Goal: Information Seeking & Learning: Learn about a topic

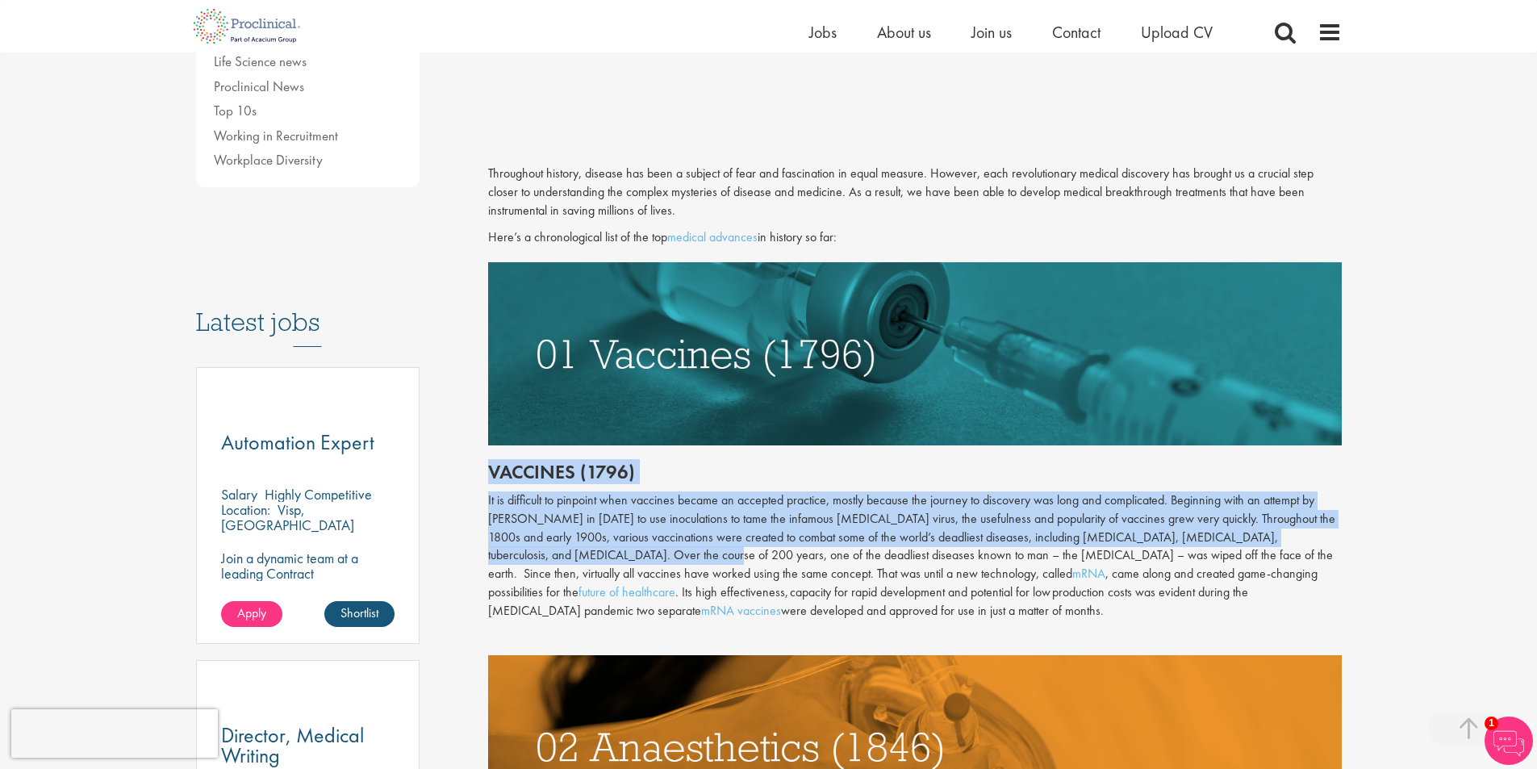
scroll to position [618, 0]
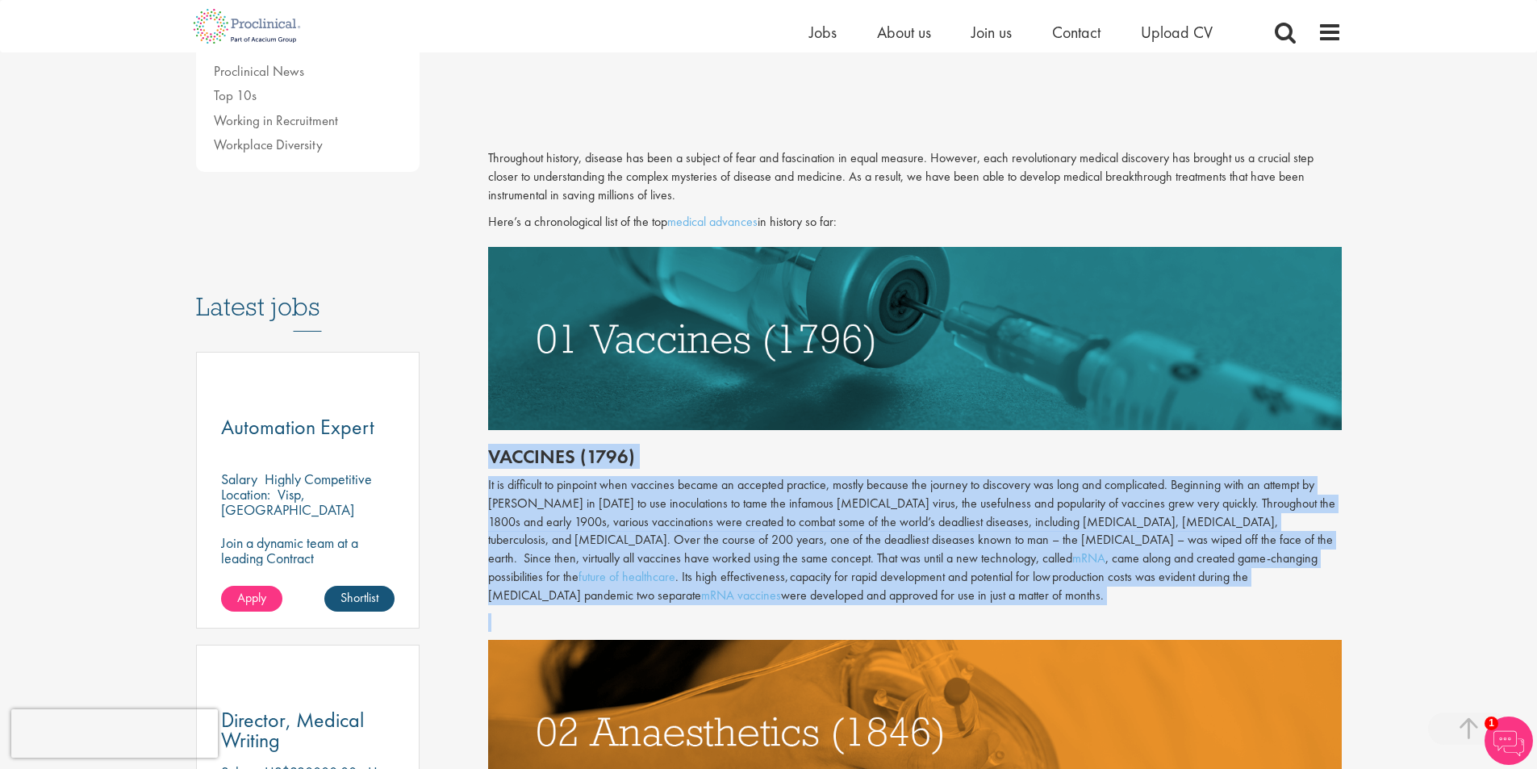
drag, startPoint x: 489, startPoint y: 456, endPoint x: 661, endPoint y: 610, distance: 231.4
copy div "Loremips (1870) Do si ametconse ad elitsedd eius temporin utlabo et dolorema al…"
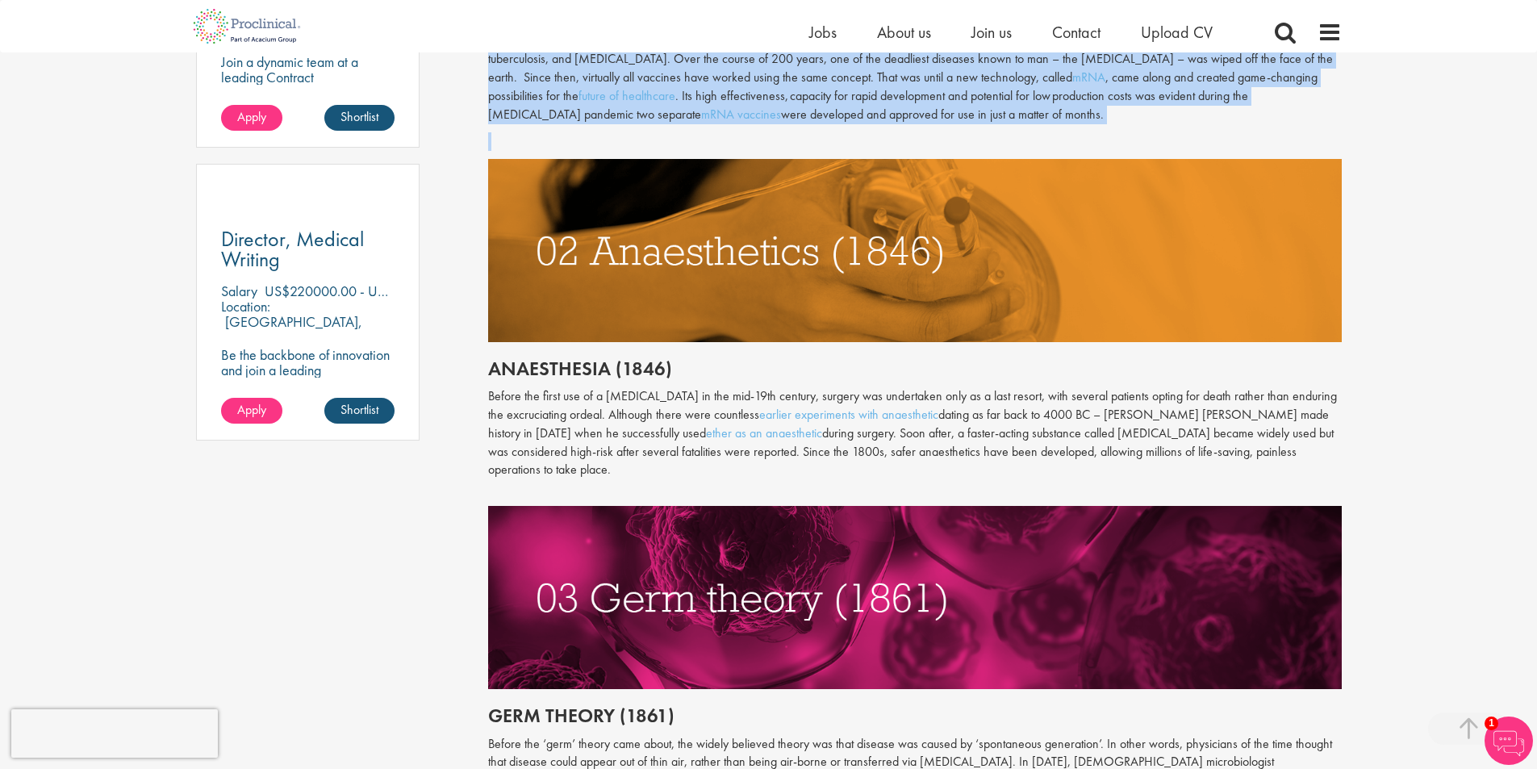
scroll to position [1125, 0]
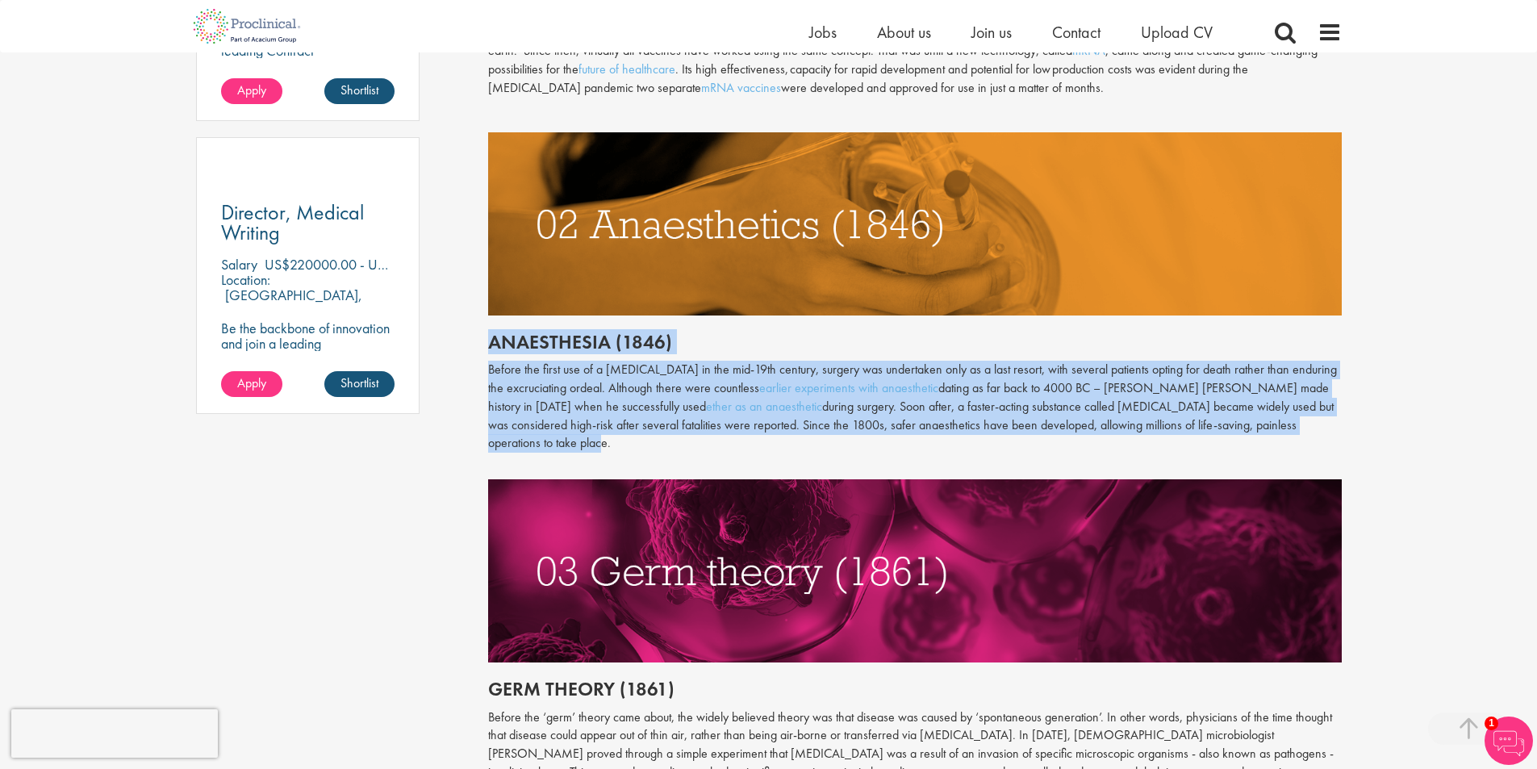
drag, startPoint x: 493, startPoint y: 340, endPoint x: 1305, endPoint y: 424, distance: 816.7
click at [1305, 424] on div "Throughout history, disease has been a subject of fear and fascination in equal…" at bounding box center [914, 344] width 853 height 1405
copy div "Anaesthesia (1846) Before the first use of a [MEDICAL_DATA] in the mid-19th cen…"
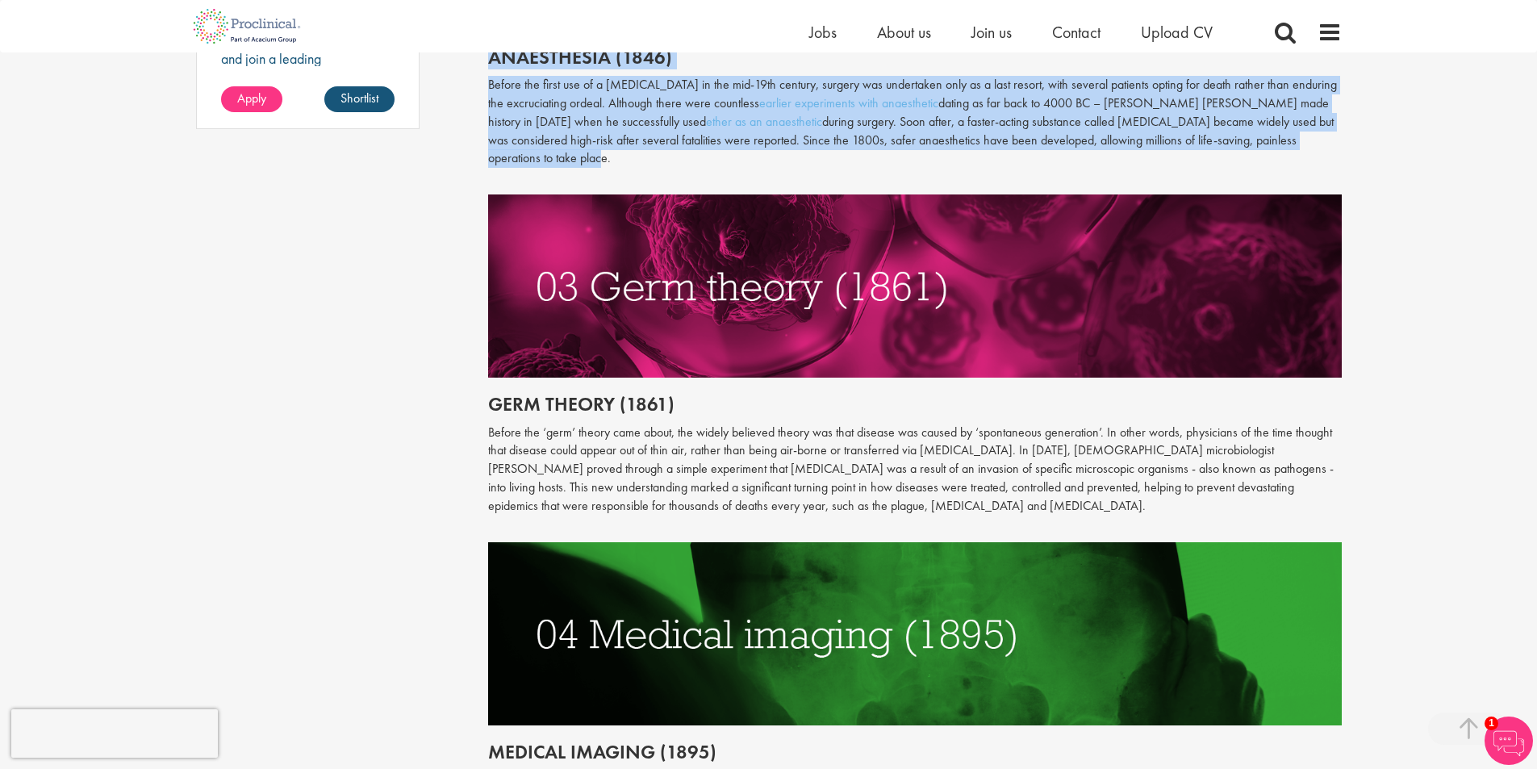
scroll to position [1464, 0]
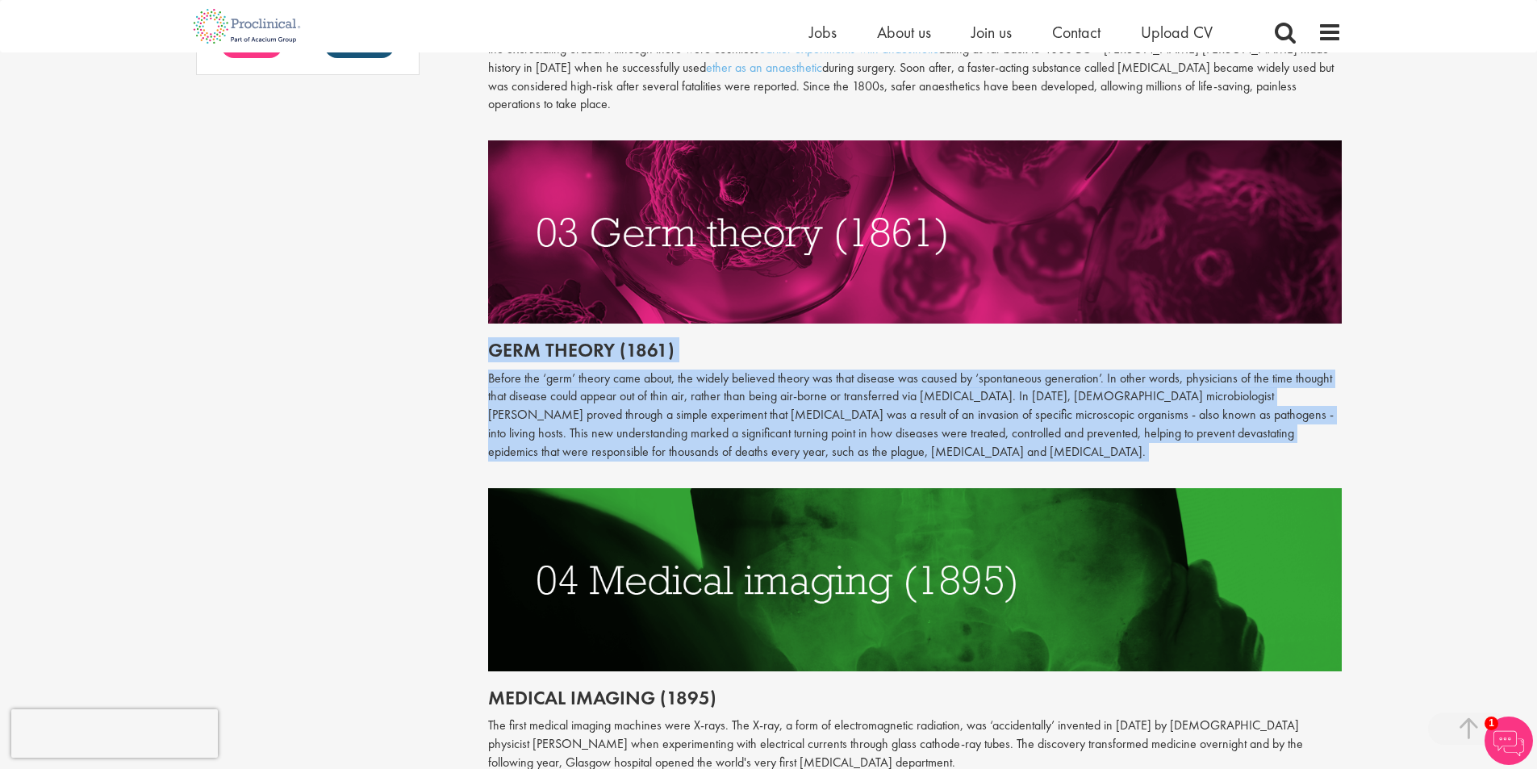
drag, startPoint x: 490, startPoint y: 335, endPoint x: 793, endPoint y: 409, distance: 311.5
click at [857, 441] on div "Throughout history, disease has been a subject of fear and fascination in equal…" at bounding box center [914, 5] width 853 height 1405
copy div "Germ theory (1861) Before the ‘germ’ theory came about, the widely believed the…"
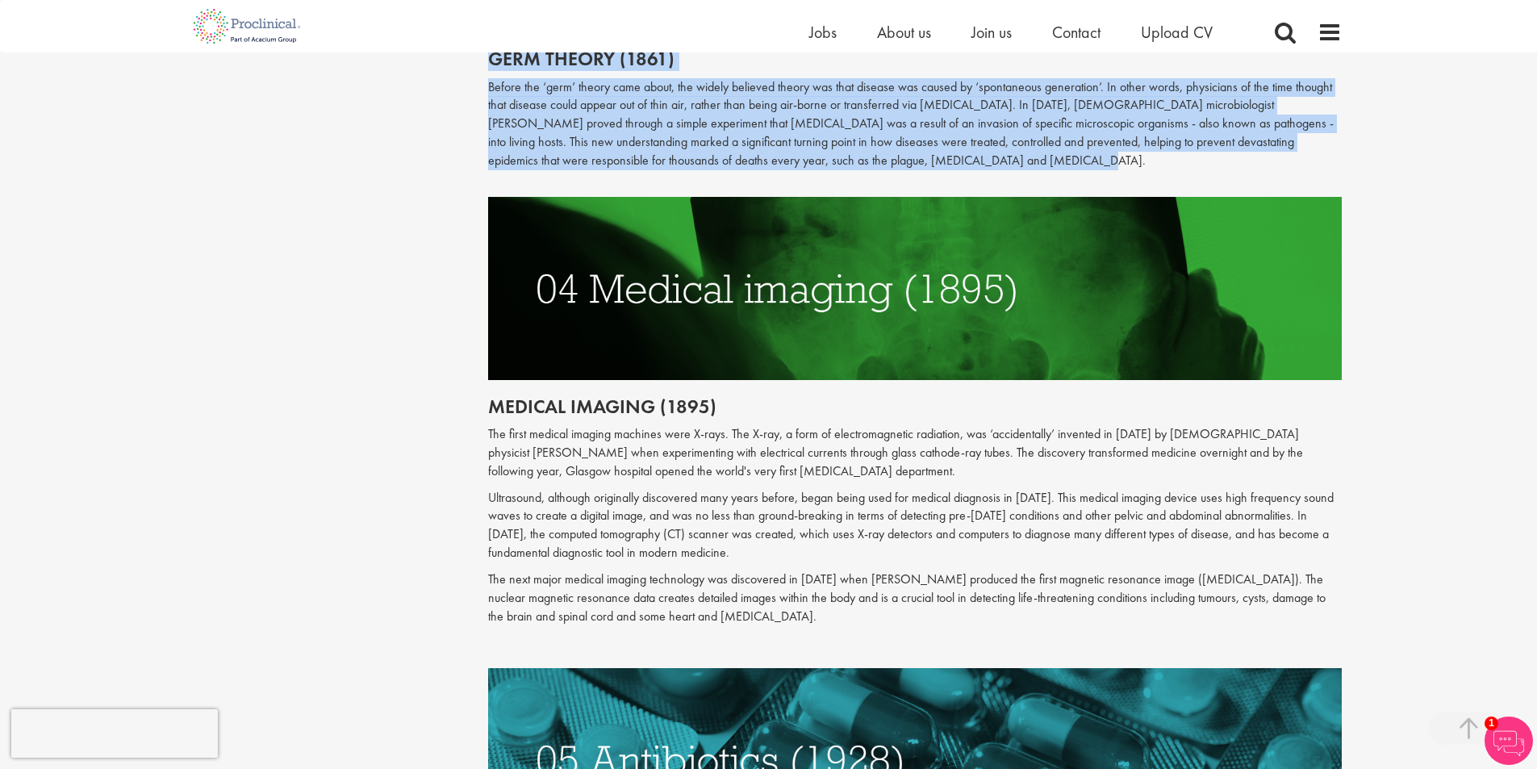
scroll to position [1762, 0]
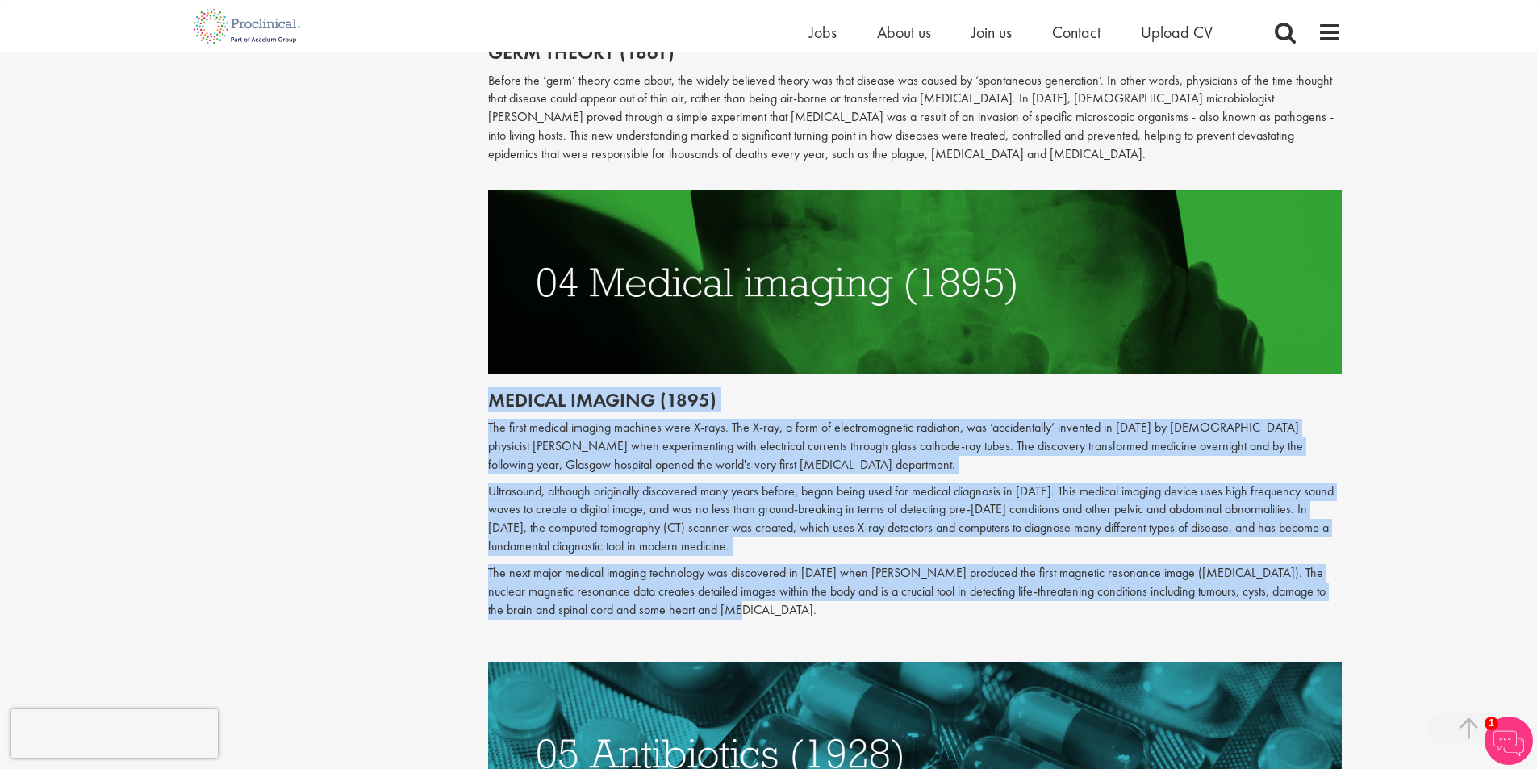
drag, startPoint x: 490, startPoint y: 383, endPoint x: 782, endPoint y: 582, distance: 353.5
copy div "Loremip dolorsi (3950) Ame conse adipisc elitsed doeiusmo temp I-utla. Etd M-al…"
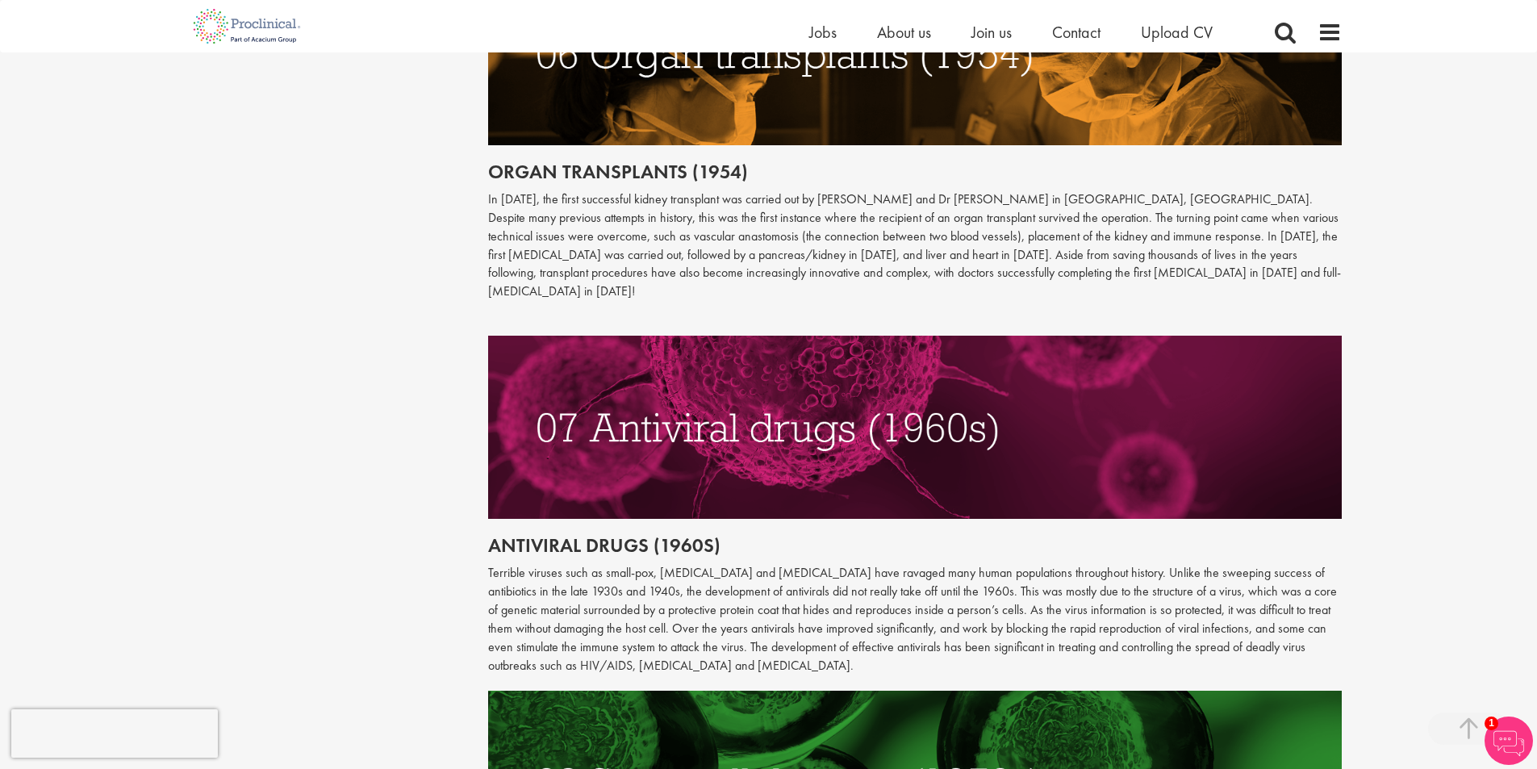
scroll to position [2845, 0]
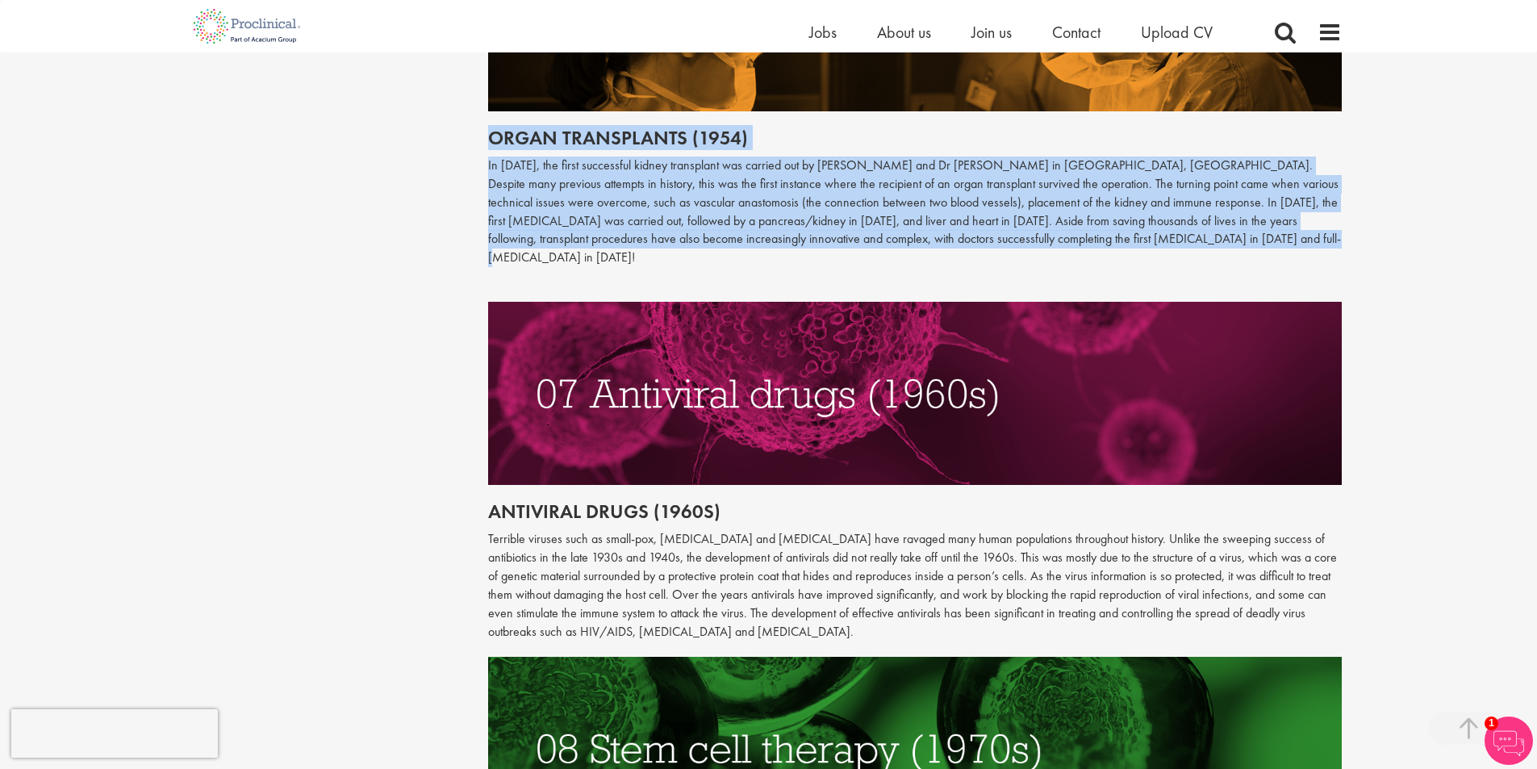
drag, startPoint x: 490, startPoint y: 119, endPoint x: 1206, endPoint y: 224, distance: 723.9
copy div "Organ transplants (1954) In [DATE], the first successful kidney transplant was …"
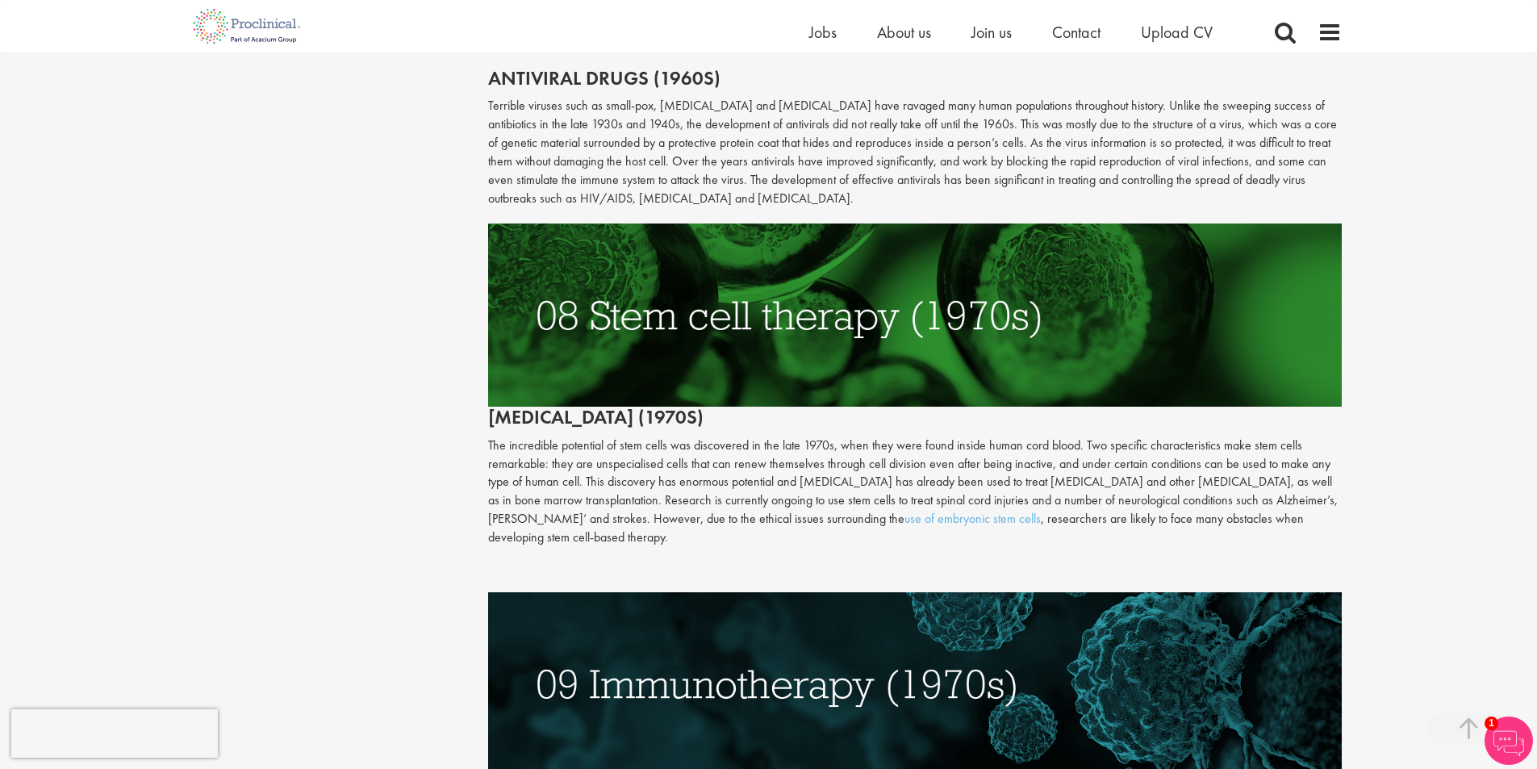
scroll to position [3210, 0]
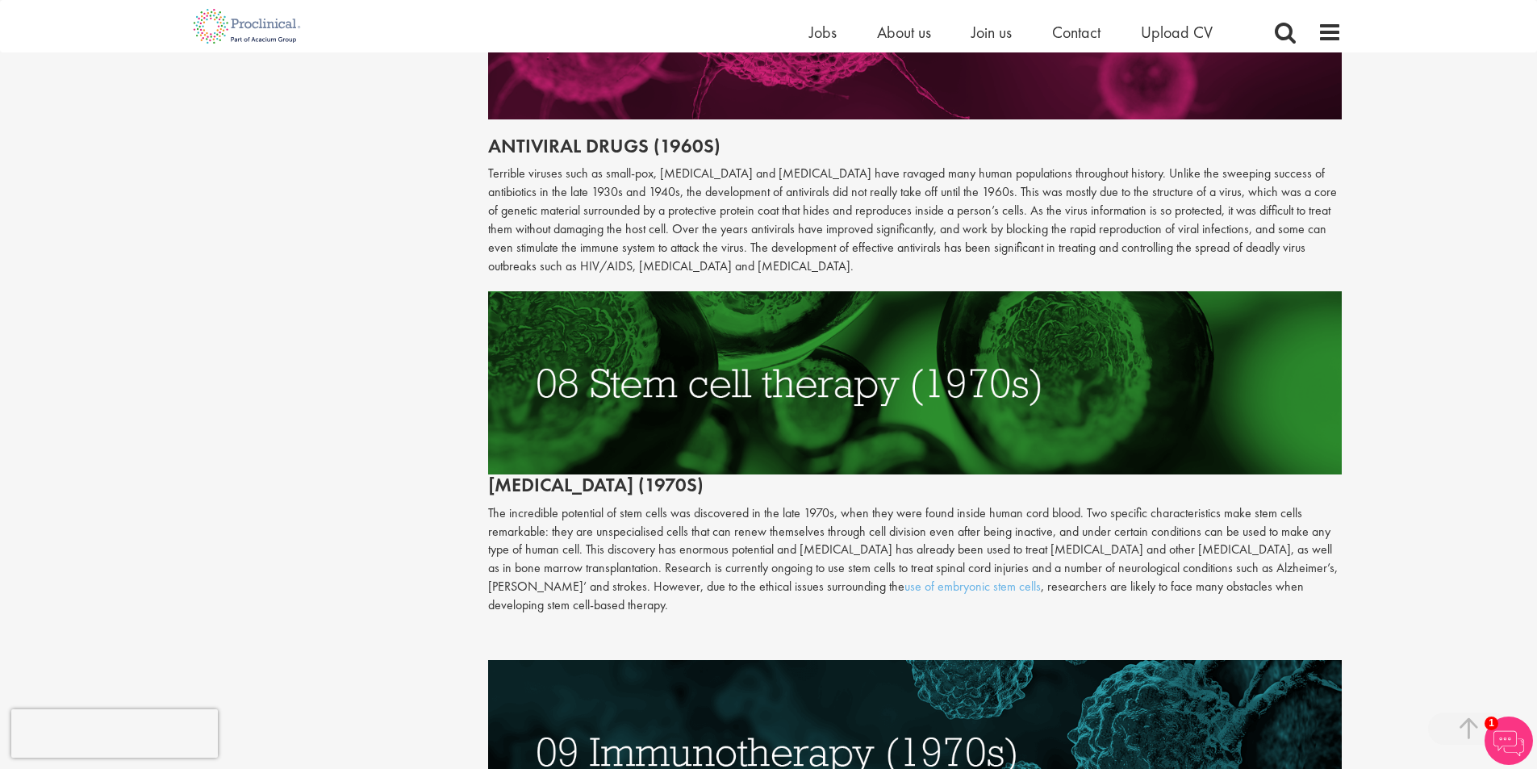
drag, startPoint x: 492, startPoint y: 453, endPoint x: 542, endPoint y: 570, distance: 127.9
click at [542, 570] on div "Antiviral drugs (1960s) Terrible viruses such as small-pox, [MEDICAL_DATA] and …" at bounding box center [914, 668] width 853 height 1516
copy div "[MEDICAL_DATA] (1970s) The incredible potential of stem cells was discovered in…"
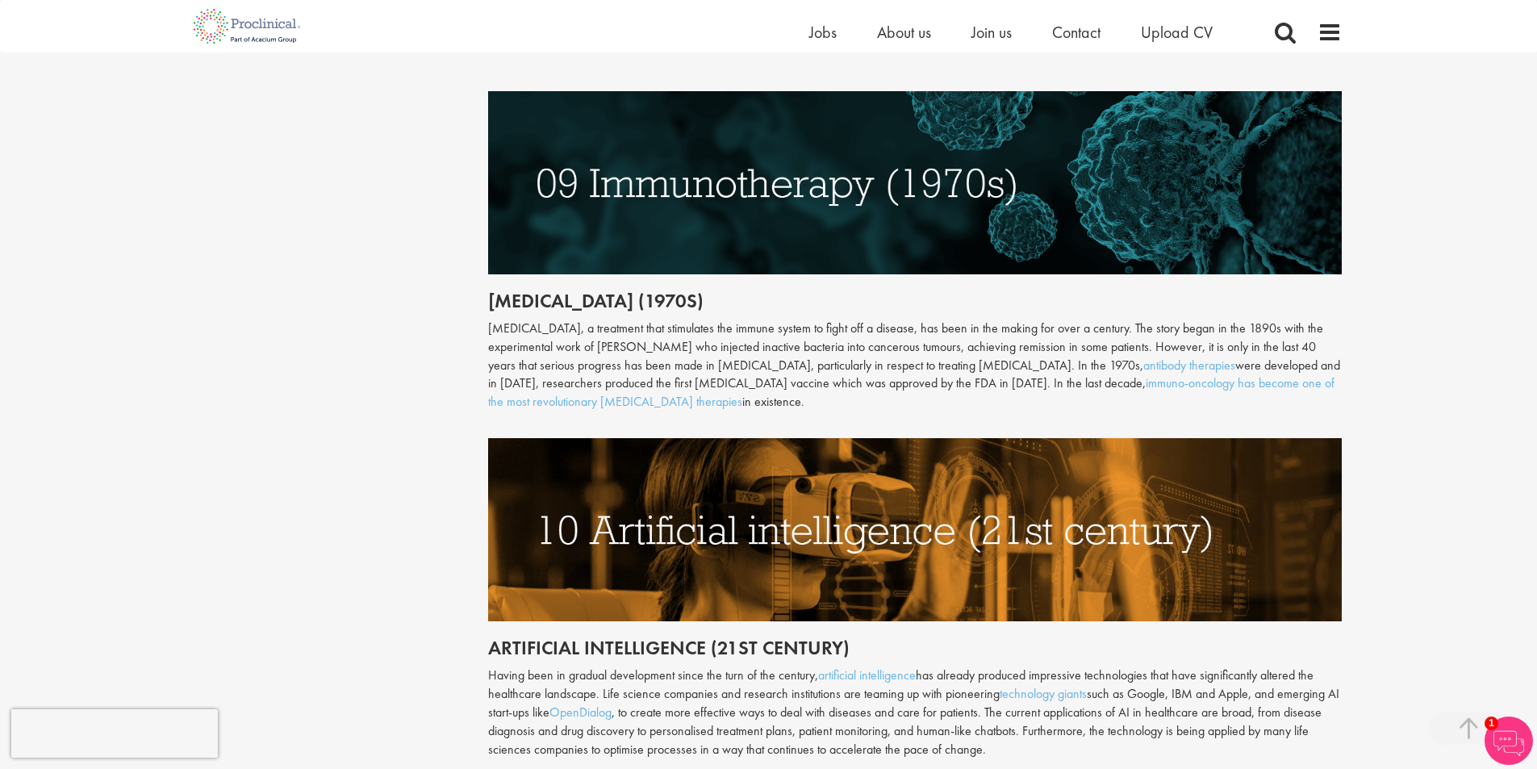
scroll to position [3806, 0]
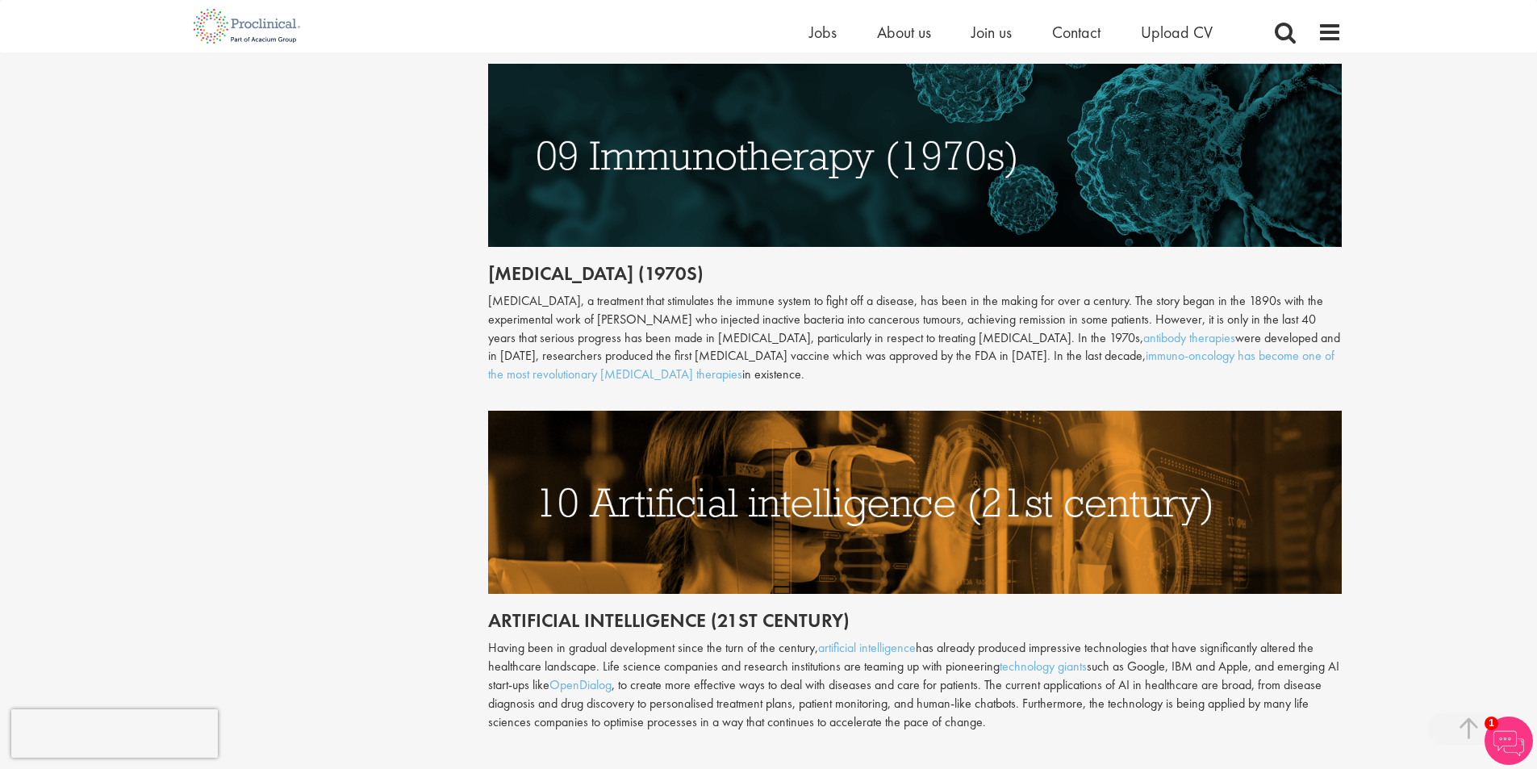
drag, startPoint x: 485, startPoint y: 236, endPoint x: 655, endPoint y: 337, distance: 198.2
copy div "[MEDICAL_DATA] (1970s) [MEDICAL_DATA], a treatment that stimulates the immune s…"
